Goal: Transaction & Acquisition: Download file/media

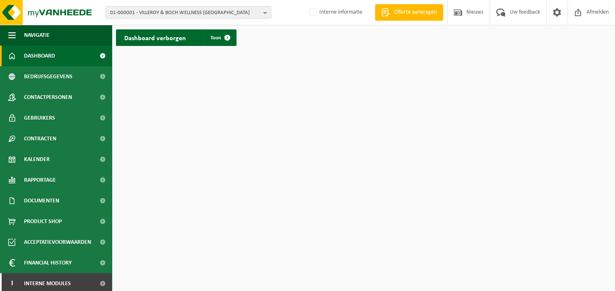
click at [266, 14] on b "button" at bounding box center [267, 13] width 7 height 12
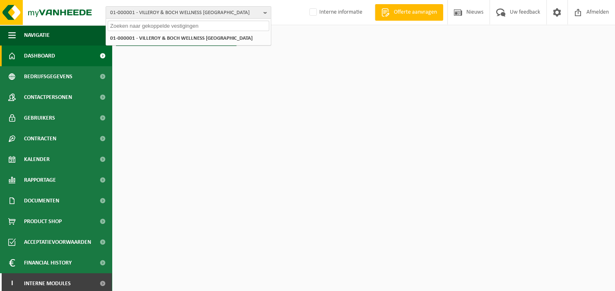
click at [210, 29] on input "text" at bounding box center [189, 26] width 162 height 10
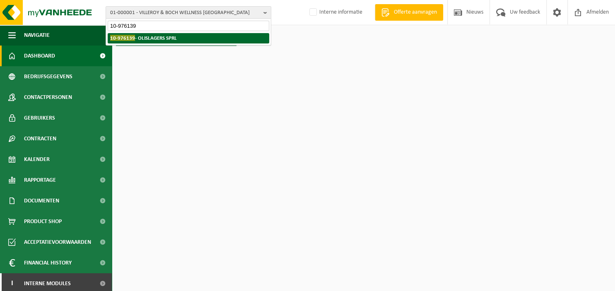
type input "10-976139"
click at [182, 38] on li "10-976139 - OLISLAGERS SPRL" at bounding box center [189, 38] width 162 height 10
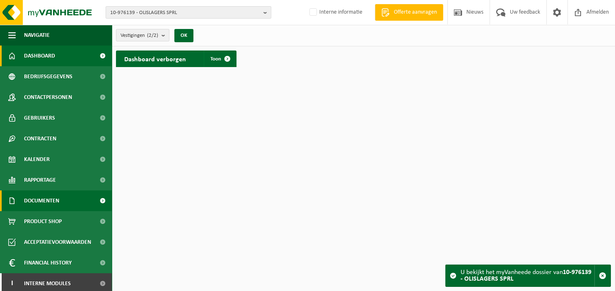
click at [41, 199] on span "Documenten" at bounding box center [41, 201] width 35 height 21
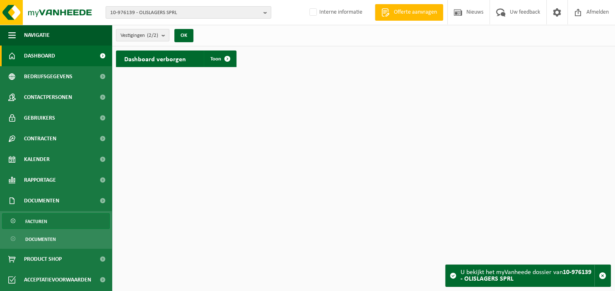
click at [42, 216] on span "Facturen" at bounding box center [36, 222] width 22 height 16
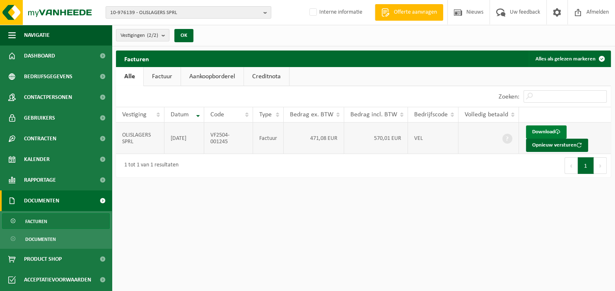
click at [540, 131] on link "Download" at bounding box center [546, 132] width 41 height 13
